Goal: Contribute content

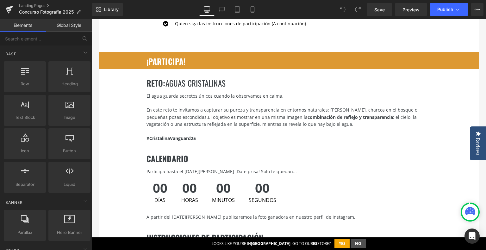
scroll to position [822, 0]
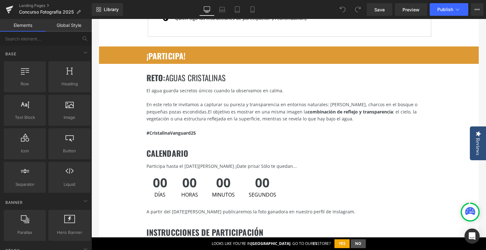
click at [182, 163] on div "Participa hasta el [DATE][PERSON_NAME] ¡Date prisa! Sólo te quedan..." at bounding box center [288, 166] width 284 height 7
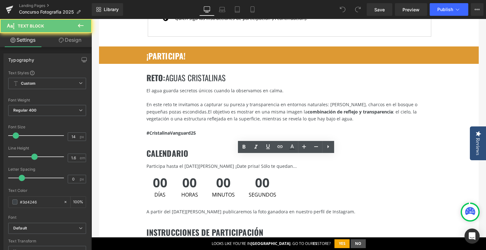
click at [182, 163] on div "Participa hasta el [DATE][PERSON_NAME] ¡Date prisa! Sólo te quedan..." at bounding box center [288, 166] width 284 height 7
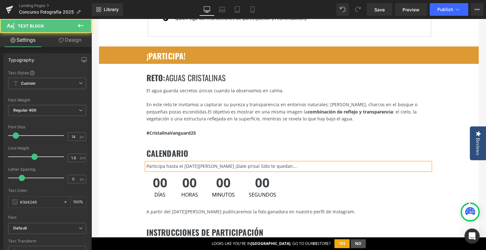
click at [197, 163] on div "Participa hasta el [DATE][PERSON_NAME] ¡Date prisa! Sólo te quedan..." at bounding box center [288, 166] width 284 height 7
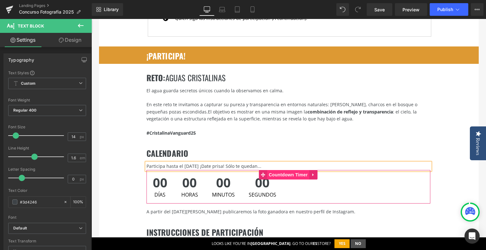
click at [275, 170] on span "Countdown Timer" at bounding box center [288, 174] width 42 height 9
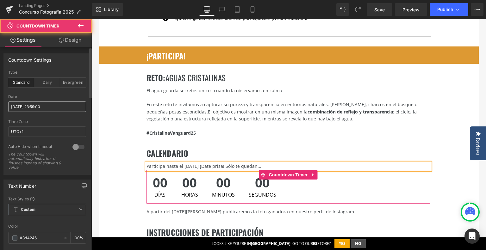
click at [47, 104] on input "[DATE] 23:59:00" at bounding box center [47, 106] width 78 height 10
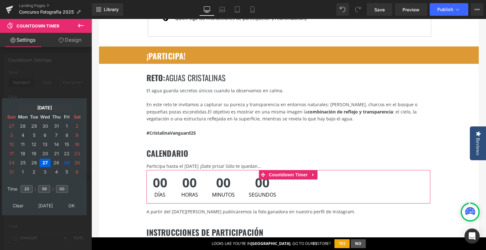
click at [37, 110] on td "[DATE]" at bounding box center [44, 108] width 54 height 9
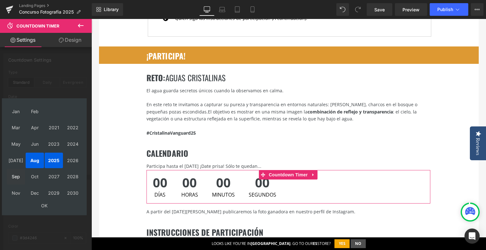
click at [15, 177] on td "Sep" at bounding box center [16, 177] width 18 height 16
click at [46, 204] on td "OK" at bounding box center [44, 206] width 75 height 9
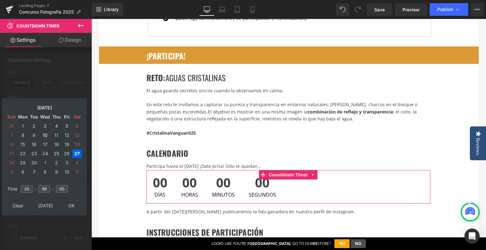
click at [44, 136] on td "10" at bounding box center [45, 135] width 11 height 9
type input "[DATE] 23:59:00"
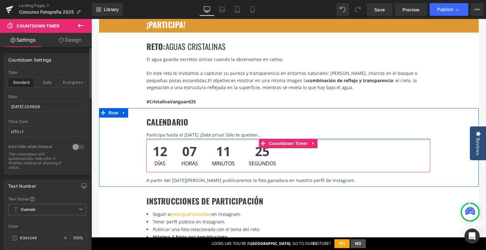
scroll to position [854, 0]
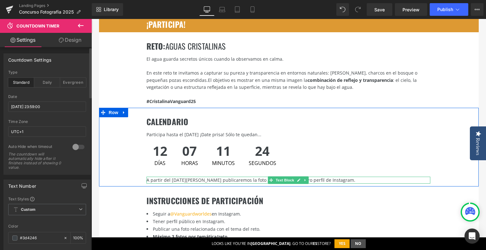
click at [170, 177] on div "A partir del [DATE][PERSON_NAME] publicaremos la foto ganadora en nuestro perfi…" at bounding box center [288, 180] width 284 height 7
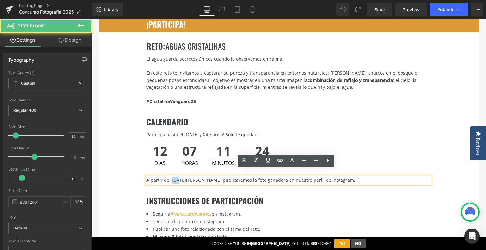
click at [170, 177] on div "A partir del [DATE][PERSON_NAME] publicaremos la foto ganadora en nuestro perfi…" at bounding box center [288, 180] width 284 height 7
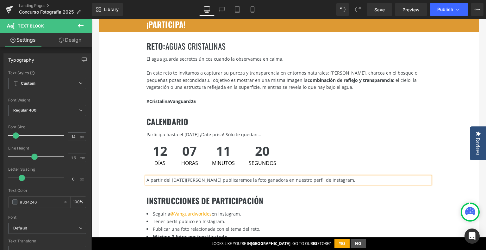
click at [189, 177] on div "A partir del [DATE][PERSON_NAME] publicaremos la foto ganadora en nuestro perfi…" at bounding box center [288, 180] width 284 height 7
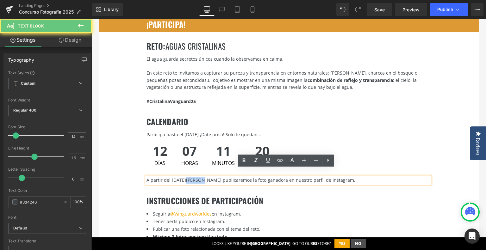
click at [189, 177] on div "A partir del [DATE][PERSON_NAME] publicaremos la foto ganadora en nuestro perfi…" at bounding box center [288, 180] width 284 height 7
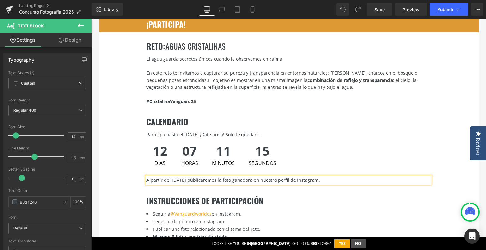
click at [129, 171] on div "calendario Heading Participa hasta el [DATE] ¡Date prisa! Sólo te quedan... Tex…" at bounding box center [288, 147] width 379 height 79
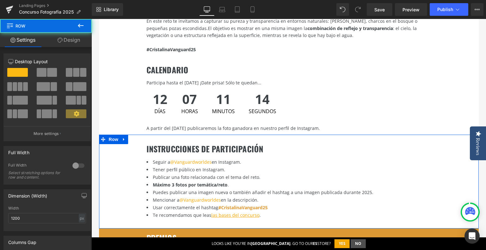
scroll to position [917, 0]
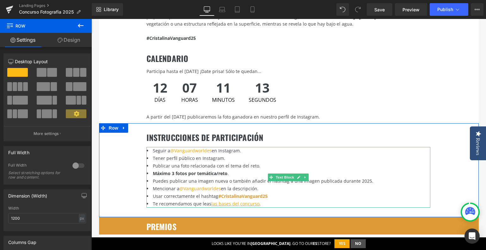
drag, startPoint x: 238, startPoint y: 191, endPoint x: 220, endPoint y: 191, distance: 18.3
click at [238, 193] on font "#CristalinaVanguard25" at bounding box center [242, 196] width 49 height 6
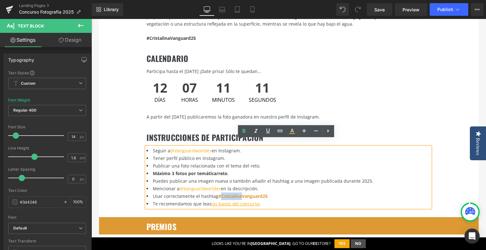
drag, startPoint x: 218, startPoint y: 191, endPoint x: 237, endPoint y: 191, distance: 19.9
click at [237, 193] on font "#CristalinaVanguard25" at bounding box center [242, 196] width 49 height 6
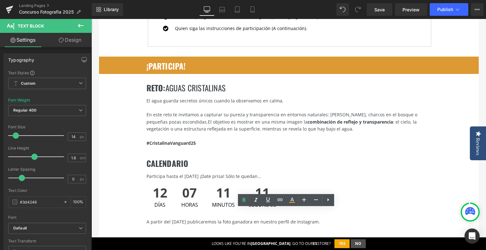
scroll to position [790, 0]
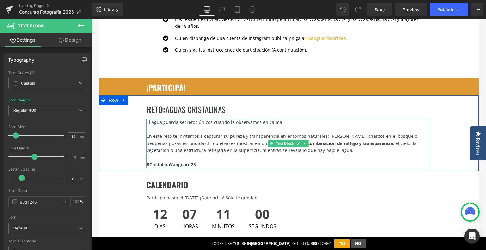
drag, startPoint x: 348, startPoint y: 158, endPoint x: 224, endPoint y: 140, distance: 124.6
click at [348, 161] on div "#CristalinaVanguard25" at bounding box center [288, 164] width 284 height 7
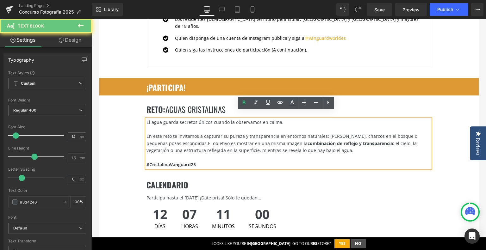
drag, startPoint x: 218, startPoint y: 144, endPoint x: 237, endPoint y: 144, distance: 19.0
click at [218, 144] on span ": el cielo, la vegetación o una estructura reflejada en la superficie, mientras…" at bounding box center [281, 146] width 270 height 13
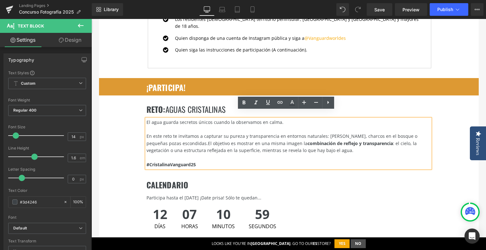
click at [316, 142] on div "En este reto te invitamos a capturar su pureza y transparencia en entornos natu…" at bounding box center [288, 143] width 284 height 21
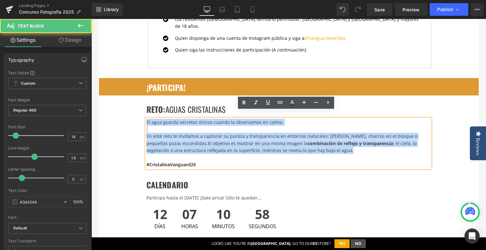
drag, startPoint x: 318, startPoint y: 145, endPoint x: 138, endPoint y: 103, distance: 184.9
click at [138, 103] on div "RETO : aguas cristalinas Heading El agua guarda secretos únicos cuando la obser…" at bounding box center [288, 133] width 379 height 76
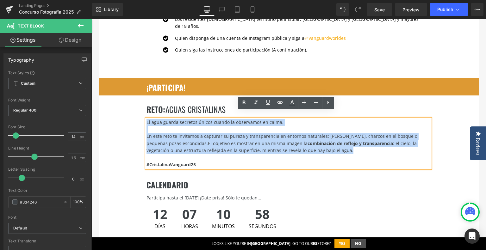
paste div
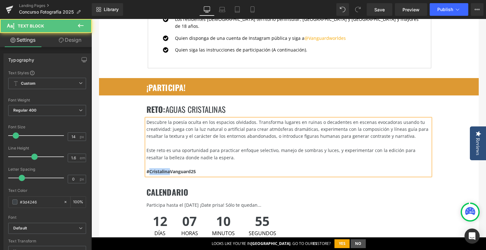
drag, startPoint x: 168, startPoint y: 162, endPoint x: 145, endPoint y: 162, distance: 22.8
click at [146, 169] on strong "#CristalinaVanguard25" at bounding box center [170, 172] width 49 height 6
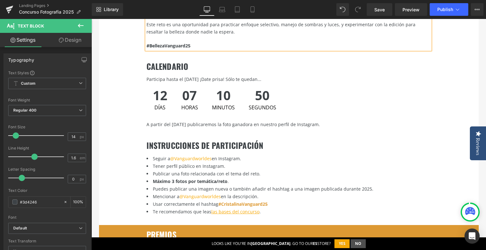
scroll to position [917, 0]
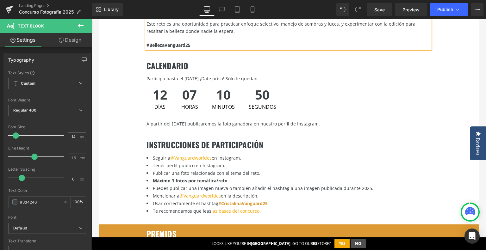
click at [243, 192] on li "Mencionar a @Vanguardworldes en la descripción." at bounding box center [288, 196] width 284 height 8
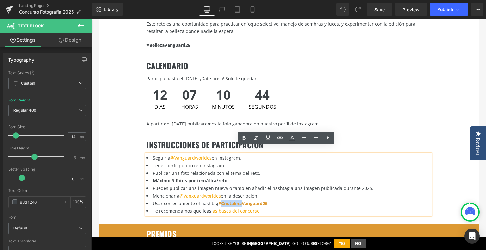
drag, startPoint x: 236, startPoint y: 197, endPoint x: 219, endPoint y: 199, distance: 17.1
click at [219, 200] on font "#CristalinaVanguard25" at bounding box center [242, 203] width 49 height 6
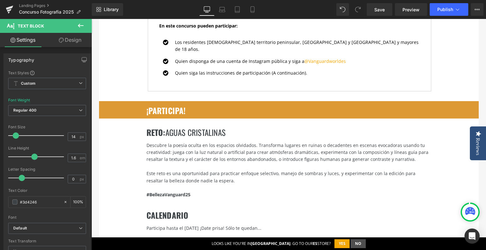
scroll to position [759, 0]
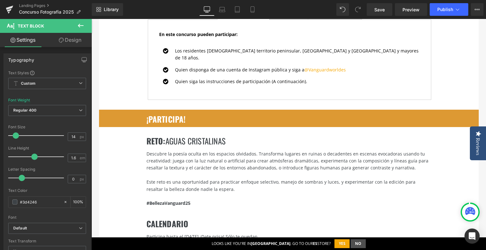
click at [224, 172] on div at bounding box center [288, 175] width 284 height 7
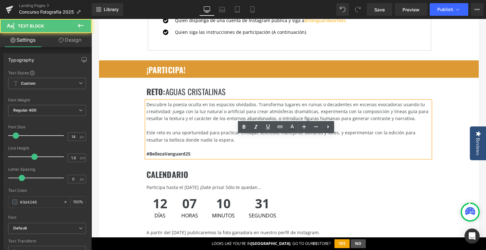
scroll to position [822, 0]
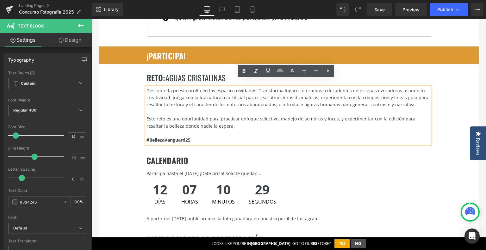
click at [114, 123] on div "RETO : aguas cristalinas Heading Descubre la poesía oculta en los espacios olvi…" at bounding box center [288, 105] width 379 height 83
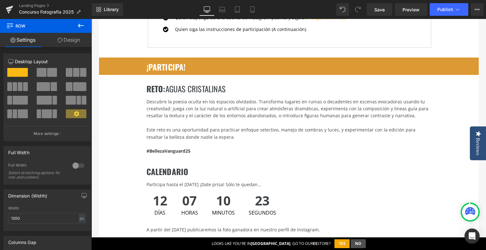
scroll to position [790, 0]
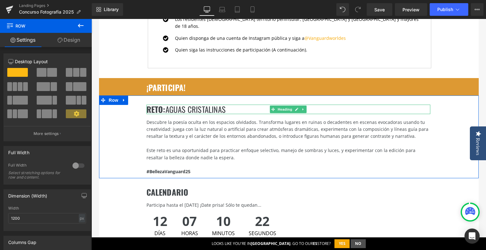
click at [169, 103] on span "aguas cristalinas" at bounding box center [195, 109] width 60 height 12
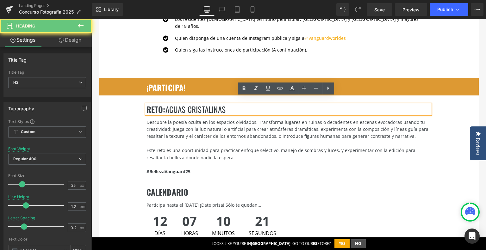
drag, startPoint x: 167, startPoint y: 103, endPoint x: 248, endPoint y: 103, distance: 80.9
click at [248, 105] on h2 "RETO : aguas cristalinas" at bounding box center [288, 109] width 284 height 9
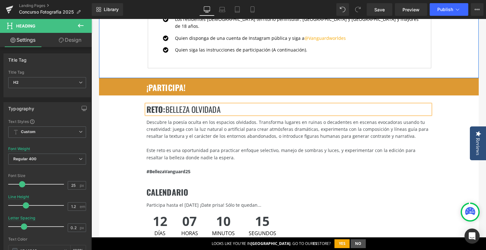
click at [444, 64] on div "A continuación, te damos más información técnica del concurso y sus normas: Tex…" at bounding box center [288, 4] width 379 height 147
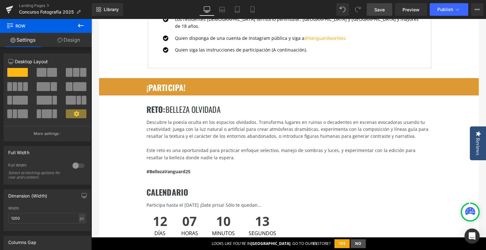
click at [388, 13] on link "Save" at bounding box center [379, 9] width 26 height 13
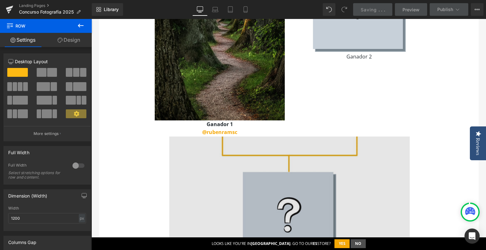
scroll to position [1613, 0]
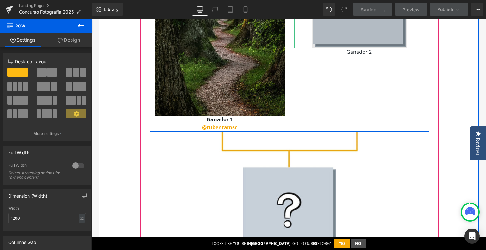
click at [358, 31] on img at bounding box center [358, 0] width 95 height 95
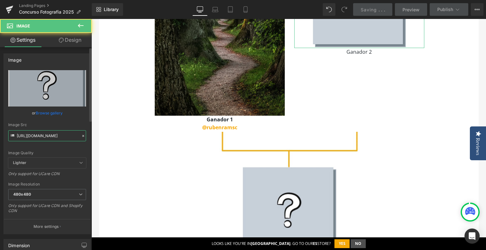
click at [39, 135] on input "[URL][DOMAIN_NAME]" at bounding box center [47, 135] width 78 height 11
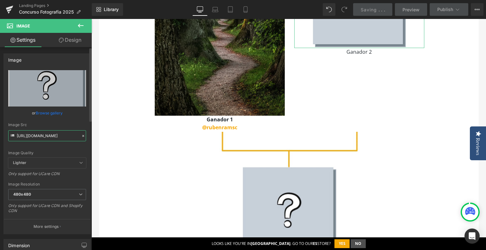
click at [39, 135] on input "[URL][DOMAIN_NAME]" at bounding box center [47, 135] width 78 height 11
paste input "Ganador_reto_agosto_concurso.jpg?v=1756482015"
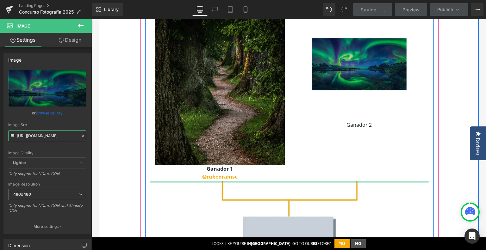
scroll to position [1549, 0]
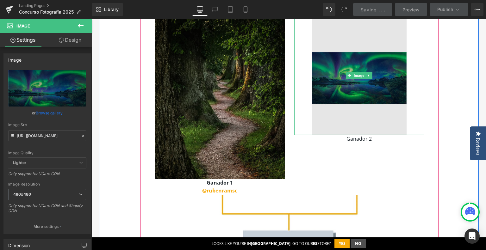
click at [350, 95] on img at bounding box center [358, 75] width 95 height 119
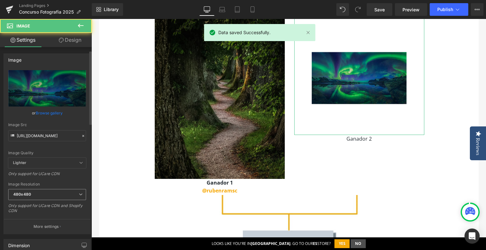
scroll to position [63, 0]
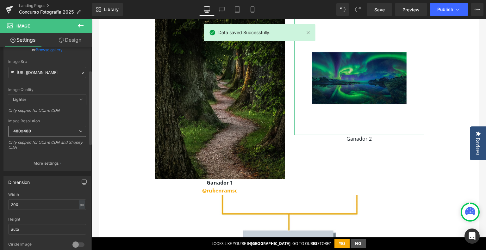
click at [41, 130] on span "480x480" at bounding box center [47, 131] width 78 height 11
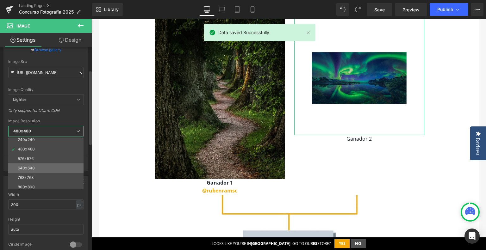
scroll to position [32, 0]
click at [37, 183] on li "1024x1024" at bounding box center [47, 186] width 78 height 9
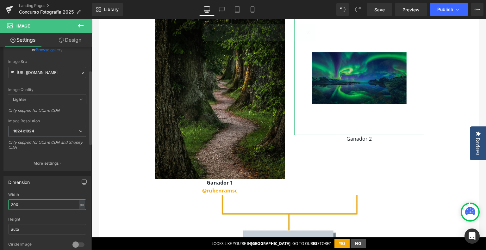
click at [25, 203] on input "300" at bounding box center [47, 205] width 78 height 10
type input "[URL][DOMAIN_NAME]"
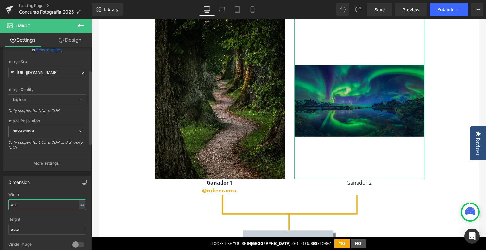
type input "auto"
click at [111, 155] on div "ABRIL Heading Invierno astronómico Text Block Image Ganador Reto 1 @fer_astrola…" at bounding box center [288, 177] width 379 height 597
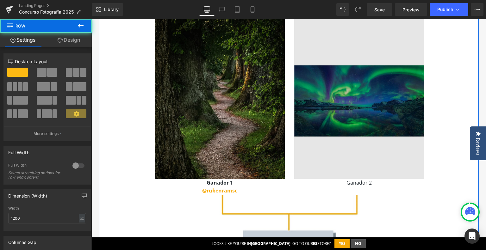
click at [323, 89] on img at bounding box center [359, 97] width 130 height 163
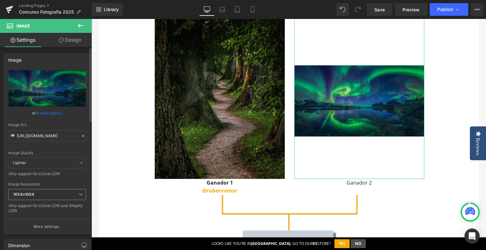
click at [46, 193] on span "1024x1024" at bounding box center [47, 194] width 78 height 11
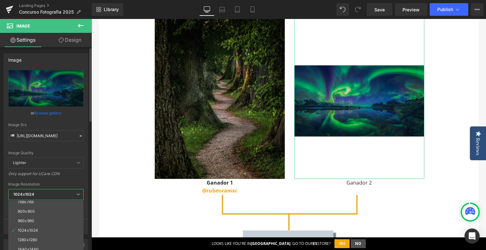
scroll to position [63, 0]
click at [47, 216] on li "1024x1024" at bounding box center [47, 217] width 78 height 9
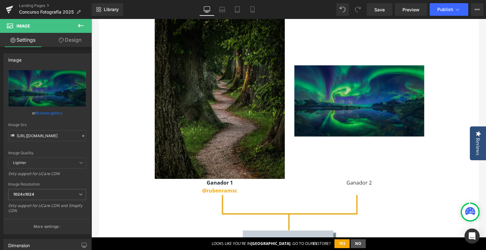
click at [110, 164] on div "ABRIL Heading Invierno astronómico Text Block Image Ganador Reto 1 @fer_astrola…" at bounding box center [288, 177] width 379 height 597
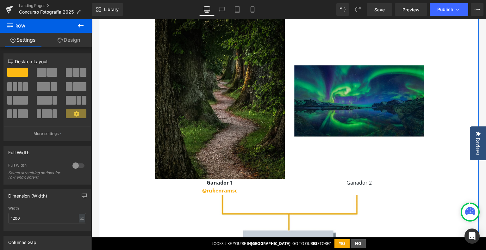
click at [454, 119] on div "ABRIL Heading Invierno astronómico Text Block Image Ganador Reto 1 @fer_astrola…" at bounding box center [288, 177] width 379 height 597
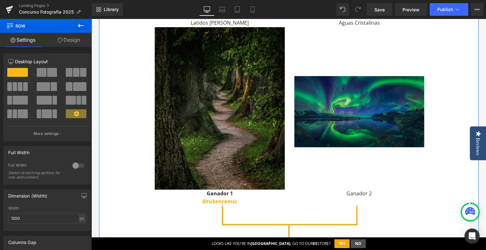
scroll to position [1549, 0]
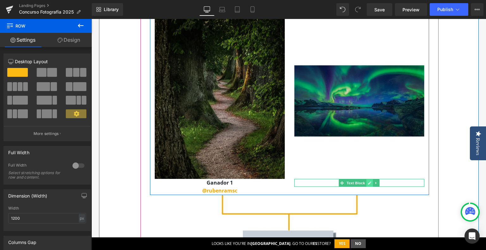
click at [369, 179] on link at bounding box center [369, 183] width 7 height 8
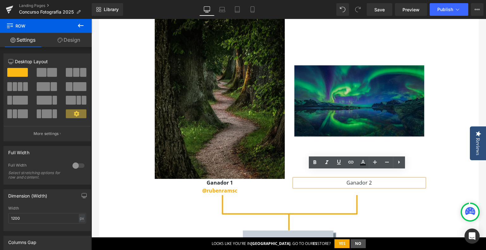
click at [372, 179] on p "Ganador 2" at bounding box center [359, 183] width 130 height 8
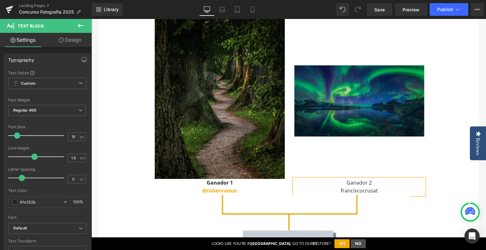
click at [337, 187] on p "franciscocrusat" at bounding box center [359, 191] width 130 height 8
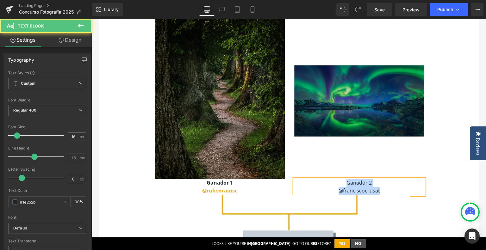
drag, startPoint x: 340, startPoint y: 175, endPoint x: 384, endPoint y: 186, distance: 45.5
click at [384, 186] on div "Ganador 2 @franciscocrusat" at bounding box center [359, 187] width 130 height 16
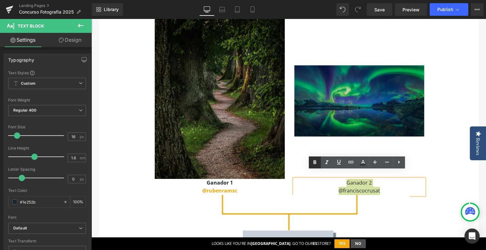
click at [315, 163] on icon at bounding box center [314, 162] width 3 height 4
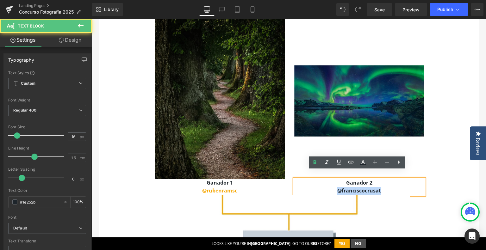
drag, startPoint x: 335, startPoint y: 183, endPoint x: 379, endPoint y: 183, distance: 44.0
click at [379, 187] on p "@franciscocrusat" at bounding box center [359, 191] width 130 height 8
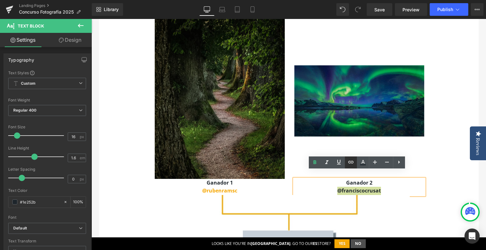
click at [354, 161] on icon at bounding box center [351, 162] width 8 height 8
click at [347, 188] on input "text" at bounding box center [343, 189] width 97 height 16
paste input "[URL][DOMAIN_NAME]"
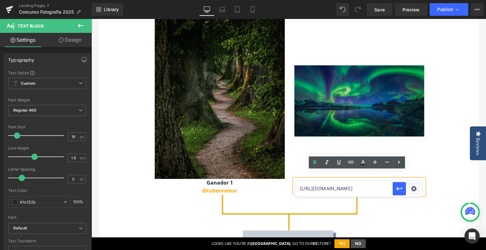
scroll to position [0, 15]
type input "[URL][DOMAIN_NAME]"
click at [398, 189] on icon "button" at bounding box center [399, 189] width 8 height 8
click at [380, 14] on link "Save" at bounding box center [379, 9] width 26 height 13
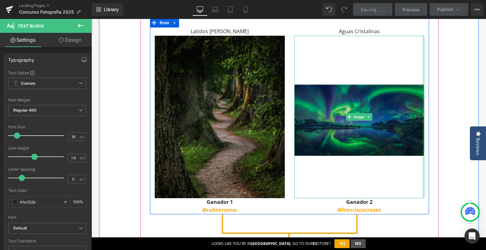
scroll to position [1549, 0]
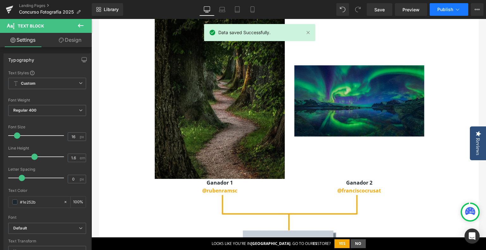
click at [451, 8] on span "Publish" at bounding box center [445, 9] width 16 height 5
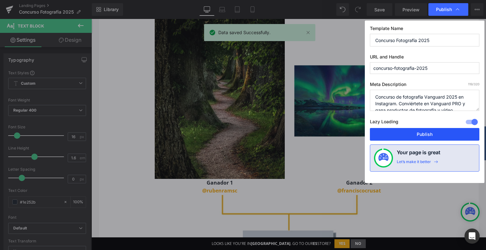
click at [425, 135] on button "Publish" at bounding box center [424, 134] width 109 height 13
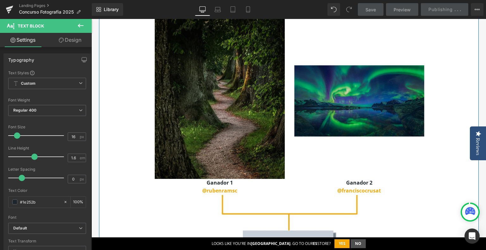
click at [126, 151] on div "ABRIL Heading Invierno astronómico Text Block Image Ganador Reto 1 @fer_astrola…" at bounding box center [288, 177] width 379 height 597
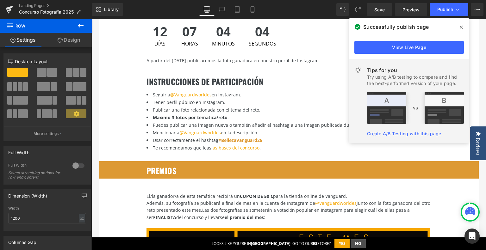
scroll to position [1107, 0]
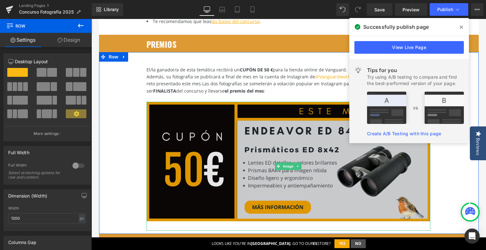
click at [205, 118] on img at bounding box center [288, 166] width 284 height 129
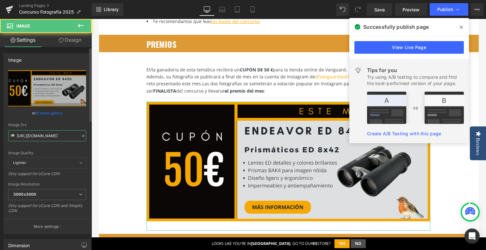
click at [41, 139] on input "[URL][DOMAIN_NAME]" at bounding box center [47, 135] width 78 height 11
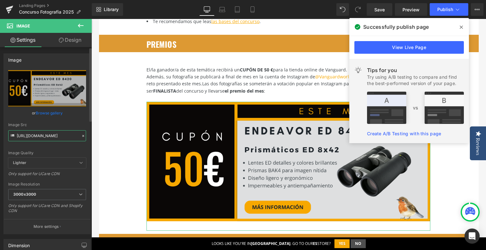
click at [41, 139] on input "[URL][DOMAIN_NAME]" at bounding box center [47, 135] width 78 height 11
paste input "391bc5a2-67fc-4a3a-b868-c957b8a7a1f5.jpg?v=1756482474"
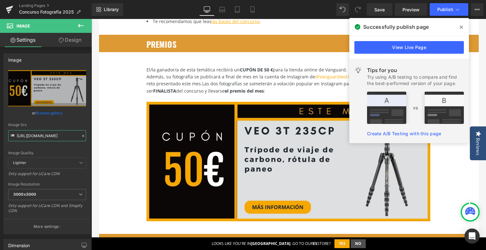
type input "[URL][DOMAIN_NAME]"
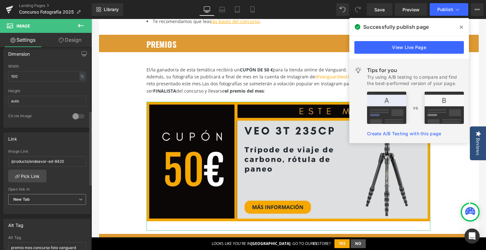
scroll to position [221, 0]
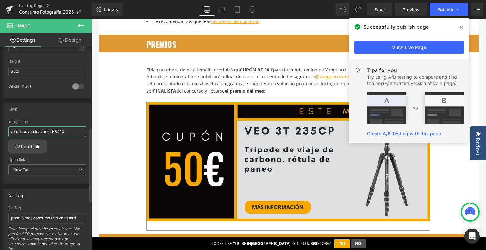
drag, startPoint x: 68, startPoint y: 129, endPoint x: 0, endPoint y: 124, distance: 68.2
click at [0, 124] on div "Link /products/endeavor-ed-8420 Image Link /products/endeavor-ed-8420 Pick Link…" at bounding box center [47, 141] width 95 height 87
paste input "[URL][DOMAIN_NAME]"
type input "[URL][DOMAIN_NAME]"
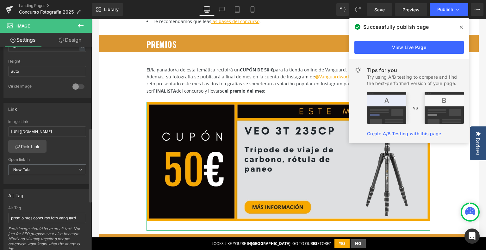
scroll to position [0, 0]
click at [74, 150] on div "[URL][DOMAIN_NAME] Image Link [URL][DOMAIN_NAME] Pick Link Current Tab New Tab …" at bounding box center [47, 152] width 87 height 65
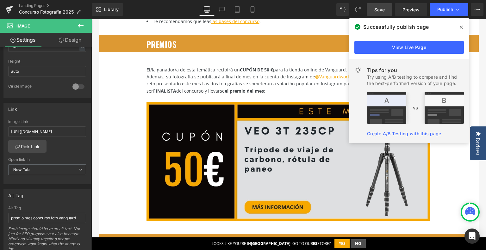
click at [381, 12] on span "Save" at bounding box center [379, 9] width 10 height 7
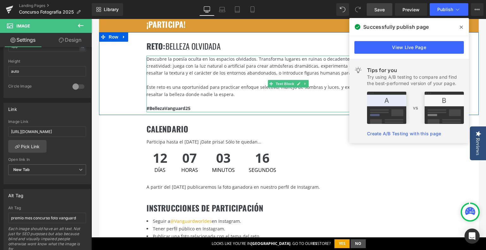
scroll to position [822, 0]
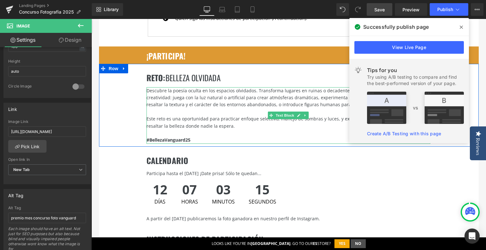
click at [251, 97] on div "Descubre la poesía oculta en los espacios olvidados. Transforma lugares en ruin…" at bounding box center [288, 97] width 284 height 21
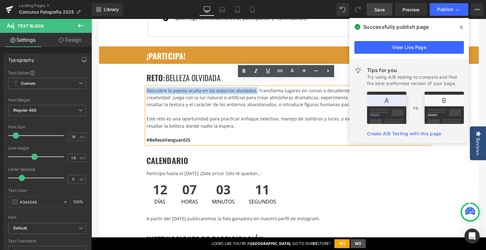
drag, startPoint x: 251, startPoint y: 83, endPoint x: 144, endPoint y: 83, distance: 106.6
click at [146, 87] on div "Descubre la poesía oculta en los espacios olvidados. Transforma lugares en ruin…" at bounding box center [288, 97] width 284 height 21
copy div "Descubre la poesía oculta en los espacios olvidados."
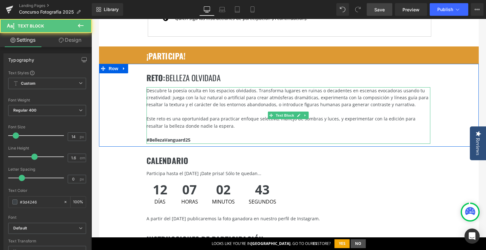
click at [173, 108] on div at bounding box center [288, 111] width 284 height 7
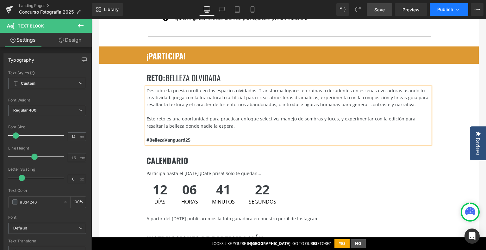
click at [450, 11] on span "Publish" at bounding box center [445, 9] width 16 height 5
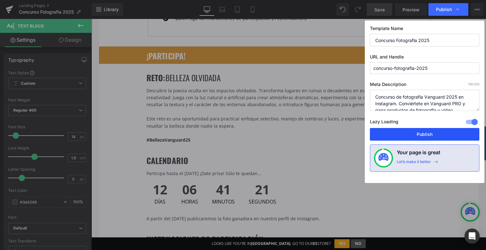
click at [416, 132] on button "Publish" at bounding box center [424, 134] width 109 height 13
